Goal: Find specific page/section: Find specific page/section

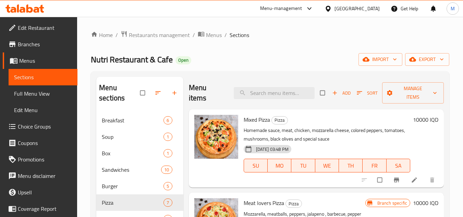
click at [26, 9] on icon at bounding box center [24, 8] width 39 height 8
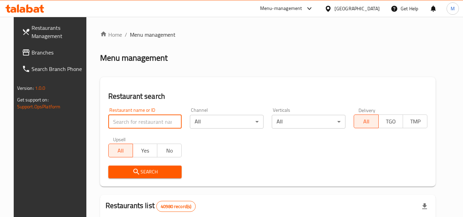
click at [165, 121] on input "search" at bounding box center [145, 122] width 74 height 14
paste input "703563"
type input "703563"
click button "Search" at bounding box center [145, 171] width 74 height 13
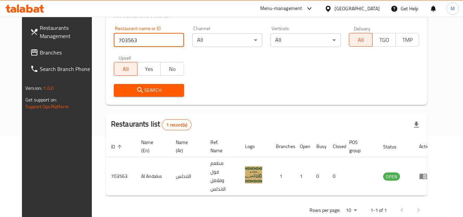
scroll to position [83, 0]
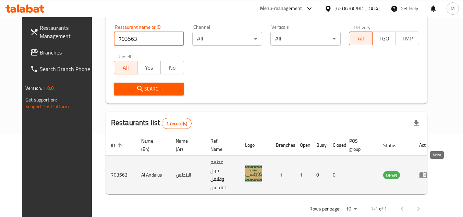
click at [432, 171] on link "enhanced table" at bounding box center [425, 175] width 13 height 8
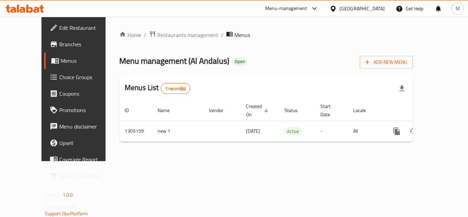
click at [60, 25] on span "Edit Restaurant" at bounding box center [86, 28] width 55 height 8
